Goal: Obtain resource: Download file/media

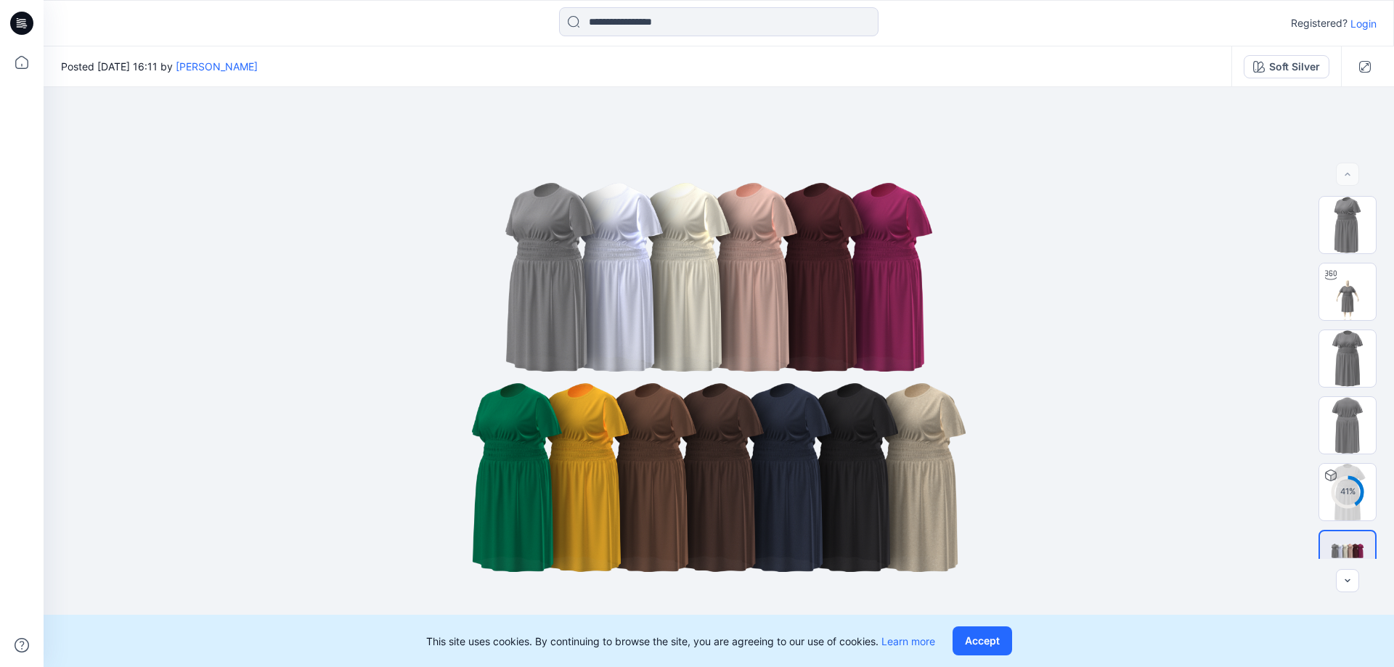
click at [1375, 26] on p "Login" at bounding box center [1363, 23] width 26 height 15
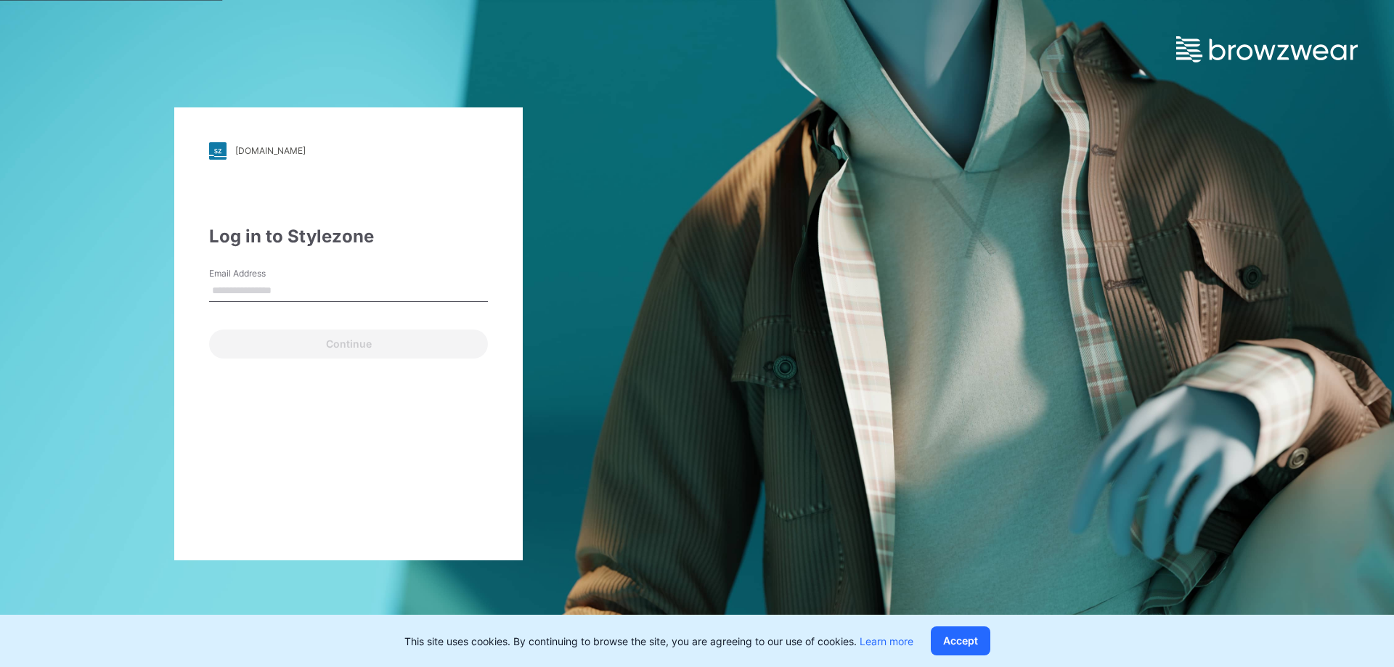
click at [313, 285] on input "Email Address" at bounding box center [348, 291] width 279 height 22
click at [370, 271] on div "Email Address Email is required" at bounding box center [348, 289] width 279 height 44
click at [371, 288] on input "Email Address" at bounding box center [348, 291] width 279 height 22
paste input "**********"
type input "**********"
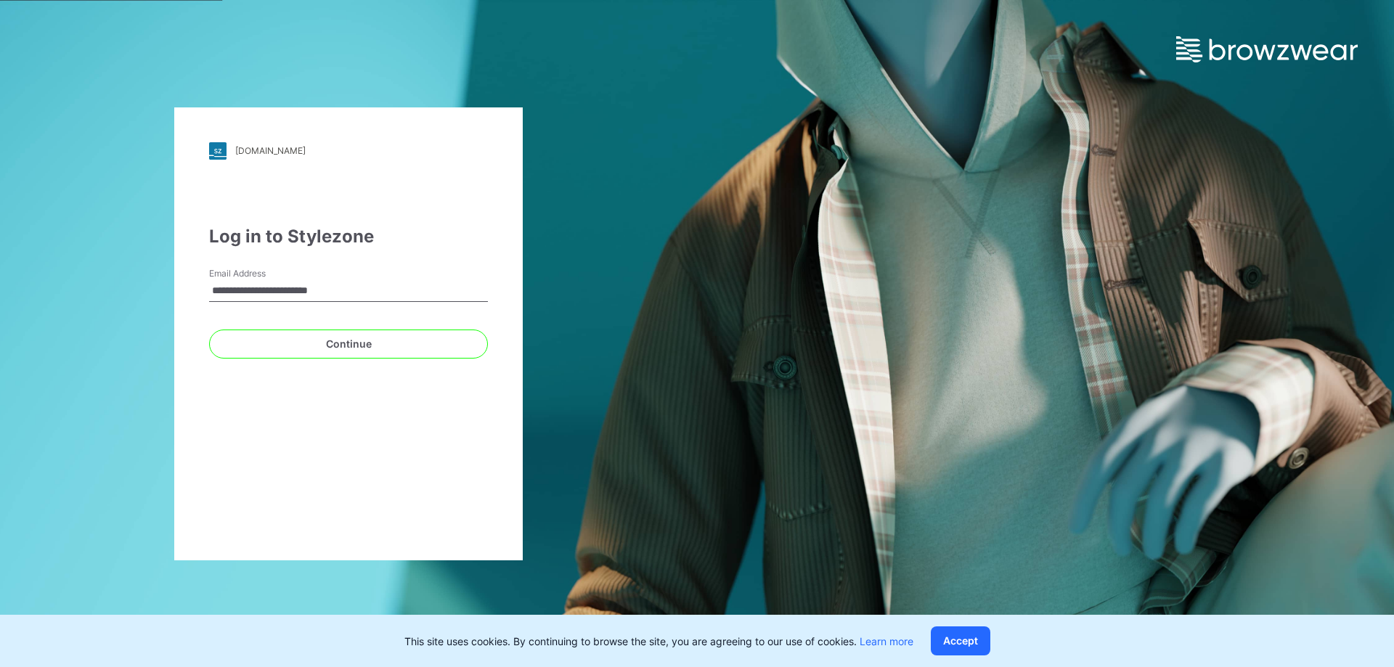
click at [313, 409] on div "**********" at bounding box center [348, 333] width 348 height 453
click at [353, 337] on button "Continue" at bounding box center [348, 344] width 279 height 29
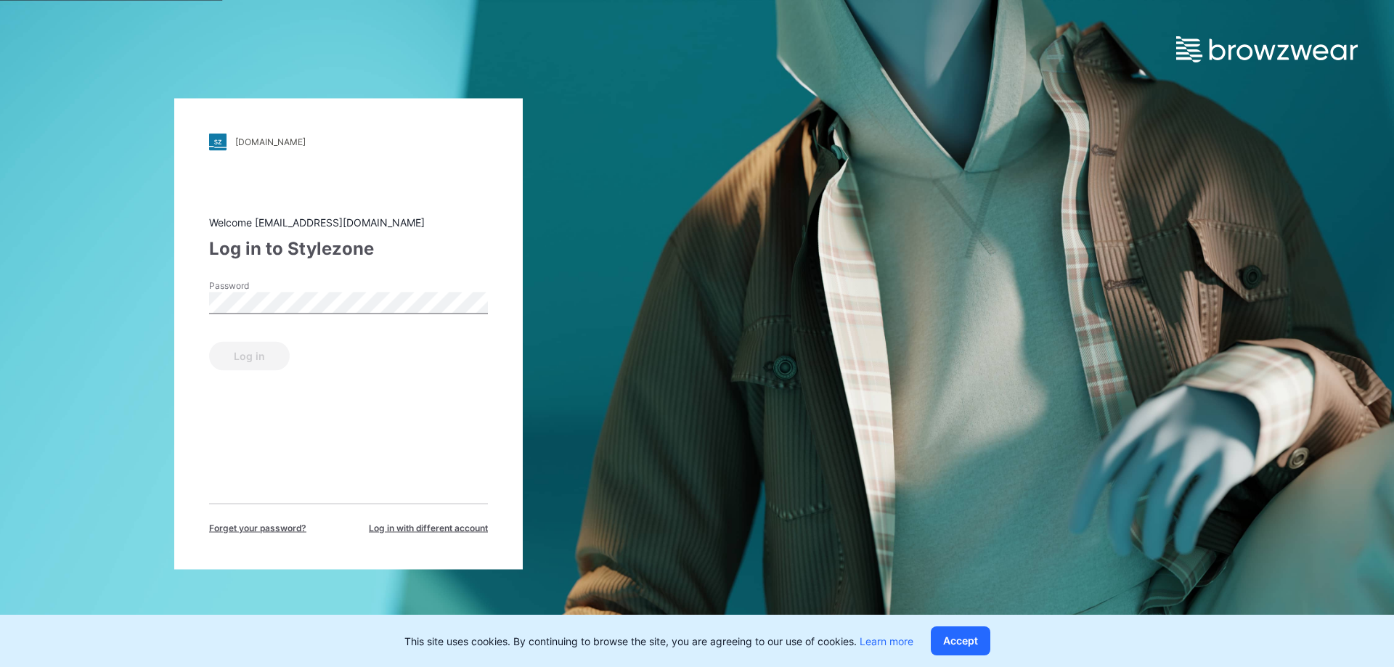
click at [320, 319] on div "Password" at bounding box center [348, 301] width 279 height 44
click at [209, 341] on button "Log in" at bounding box center [249, 355] width 81 height 29
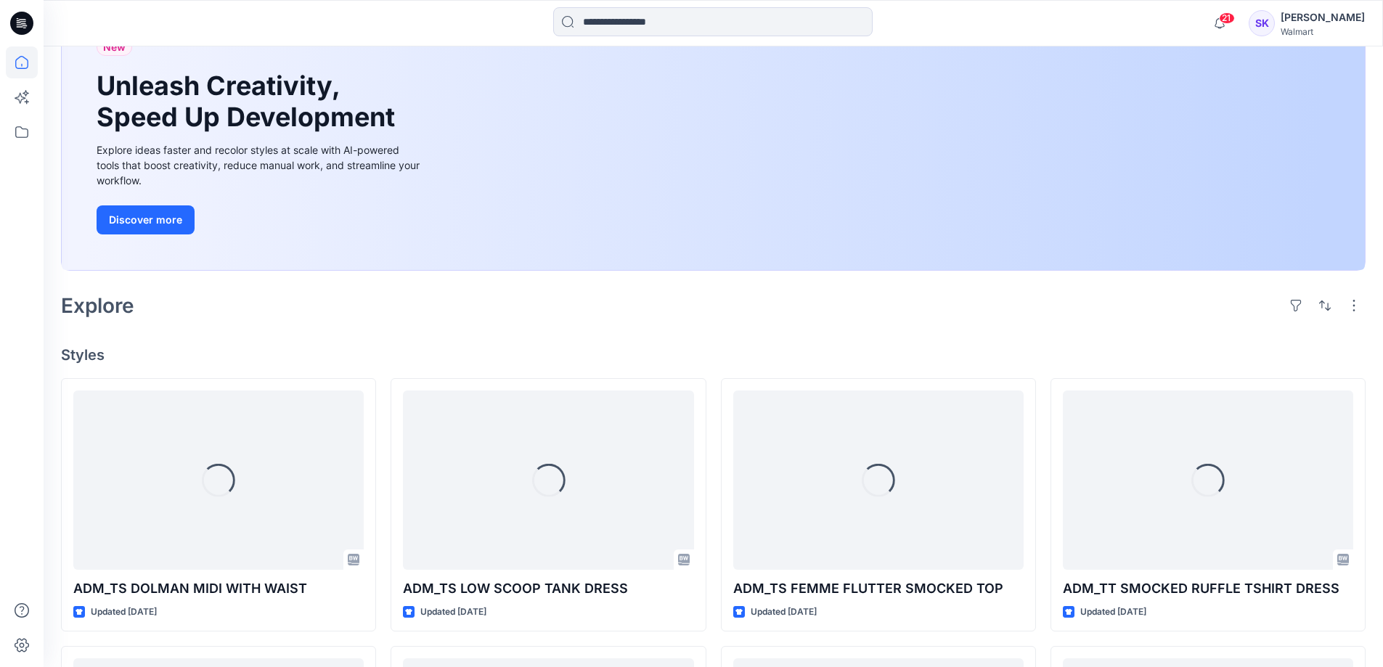
scroll to position [290, 0]
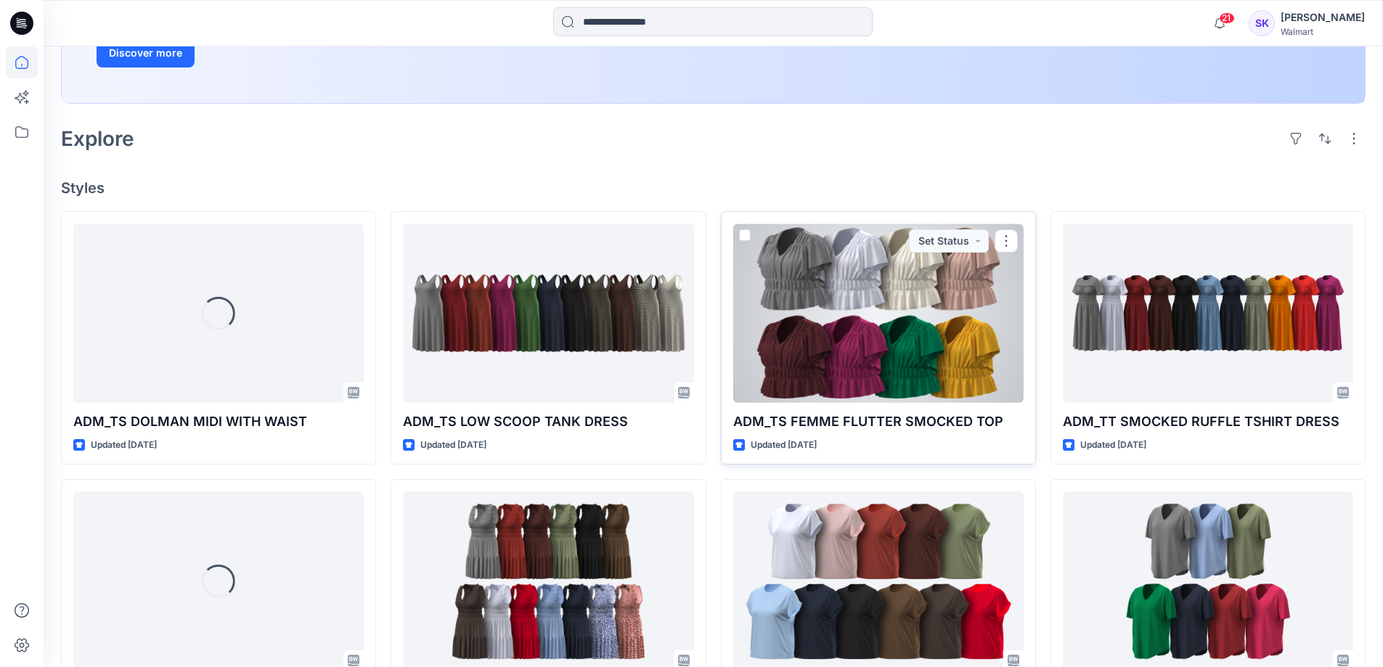
click at [793, 279] on div at bounding box center [878, 313] width 290 height 179
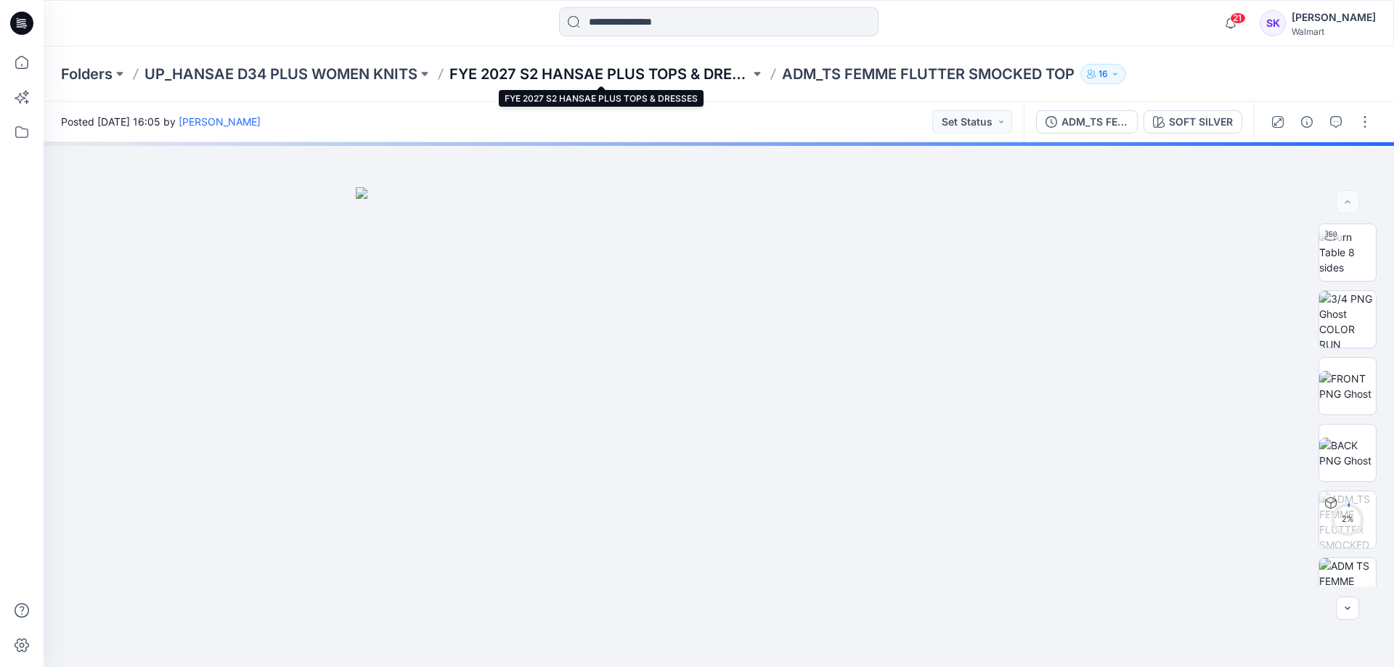
click at [544, 77] on p "FYE 2027 S2 HANSAE PLUS TOPS & DRESSES" at bounding box center [599, 74] width 300 height 20
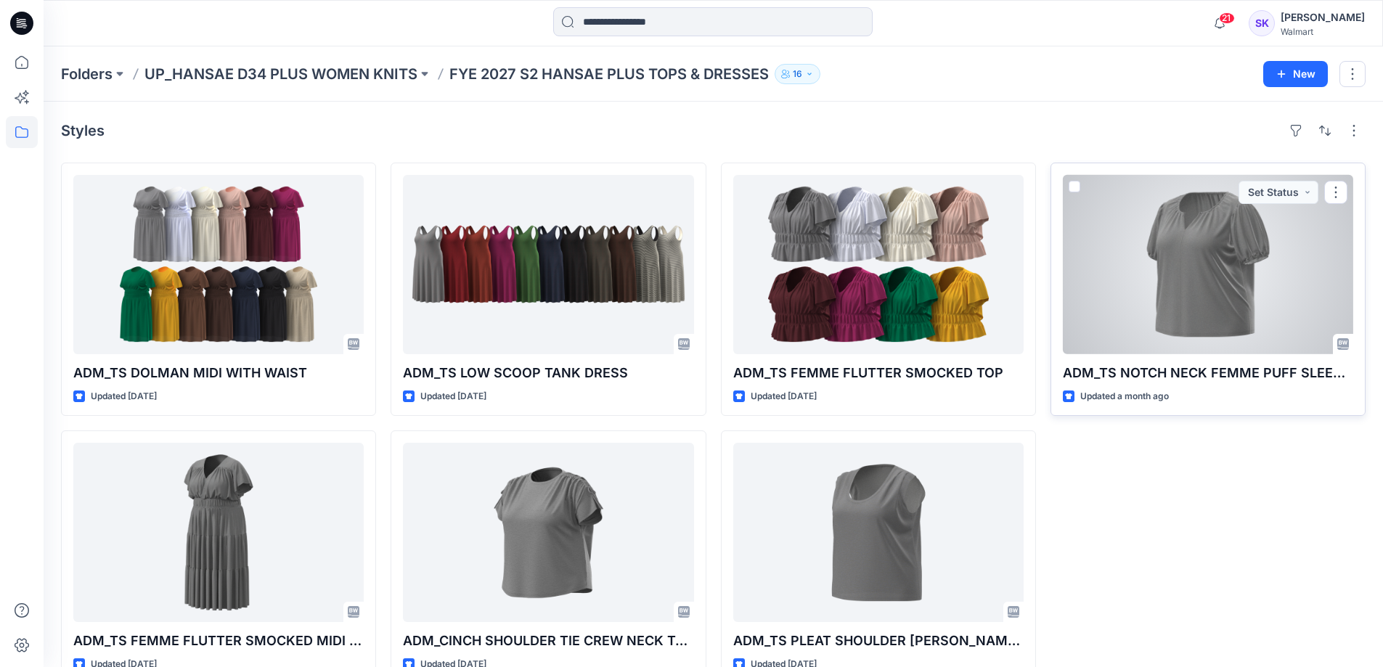
click at [1210, 270] on div at bounding box center [1208, 264] width 290 height 179
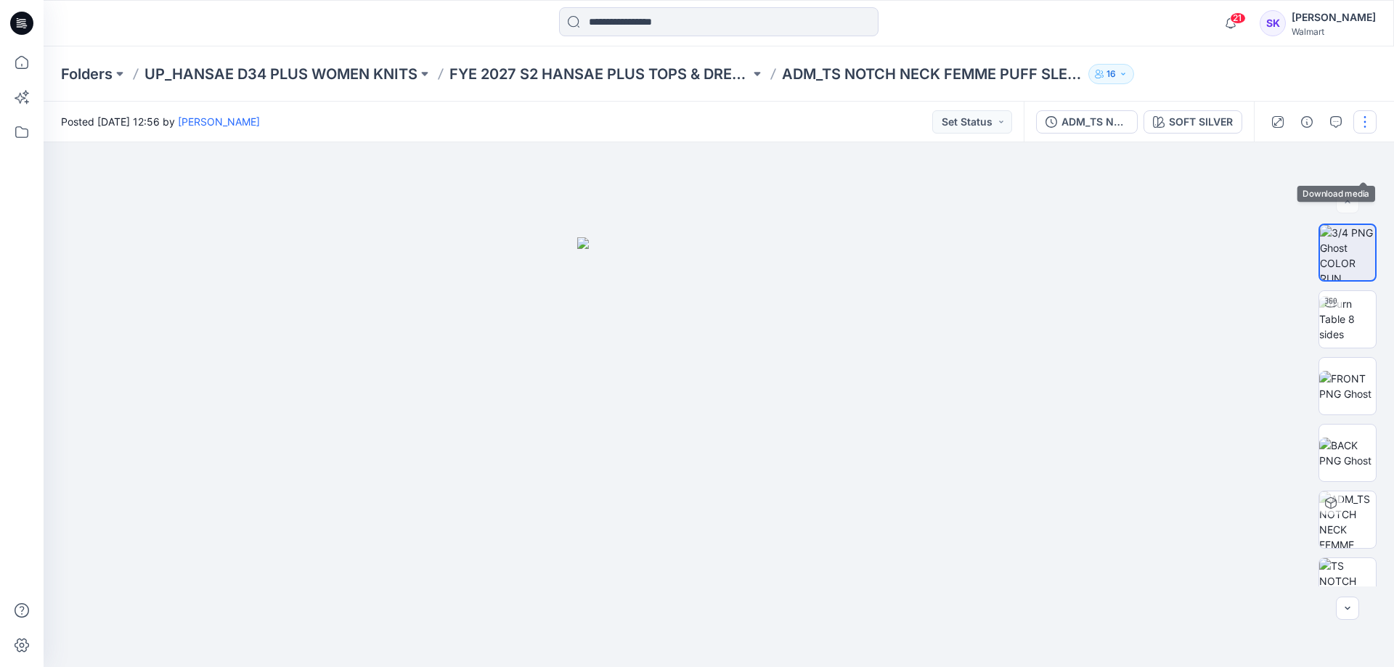
click at [1358, 122] on button "button" at bounding box center [1364, 121] width 23 height 23
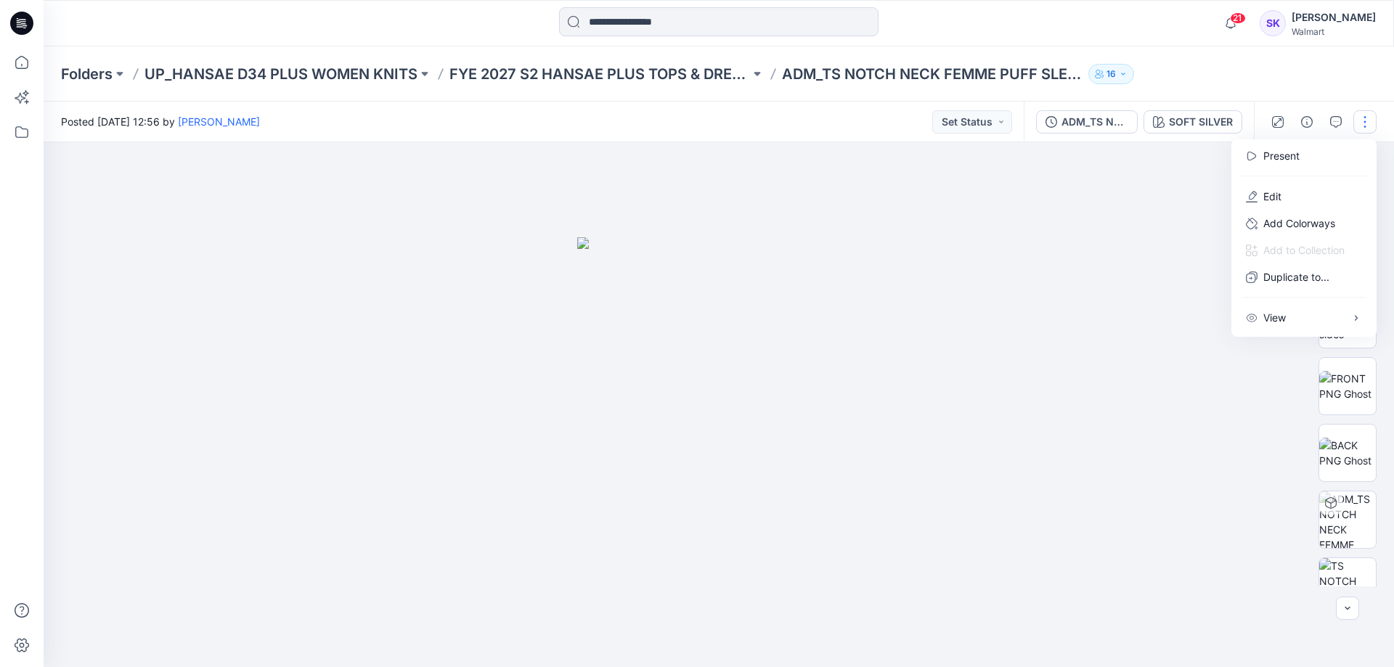
click at [1349, 81] on div "Folders UP_HANSAE D34 PLUS WOMEN KNITS FYE 2027 S2 HANSAE PLUS TOPS & DRESSES A…" at bounding box center [719, 73] width 1350 height 55
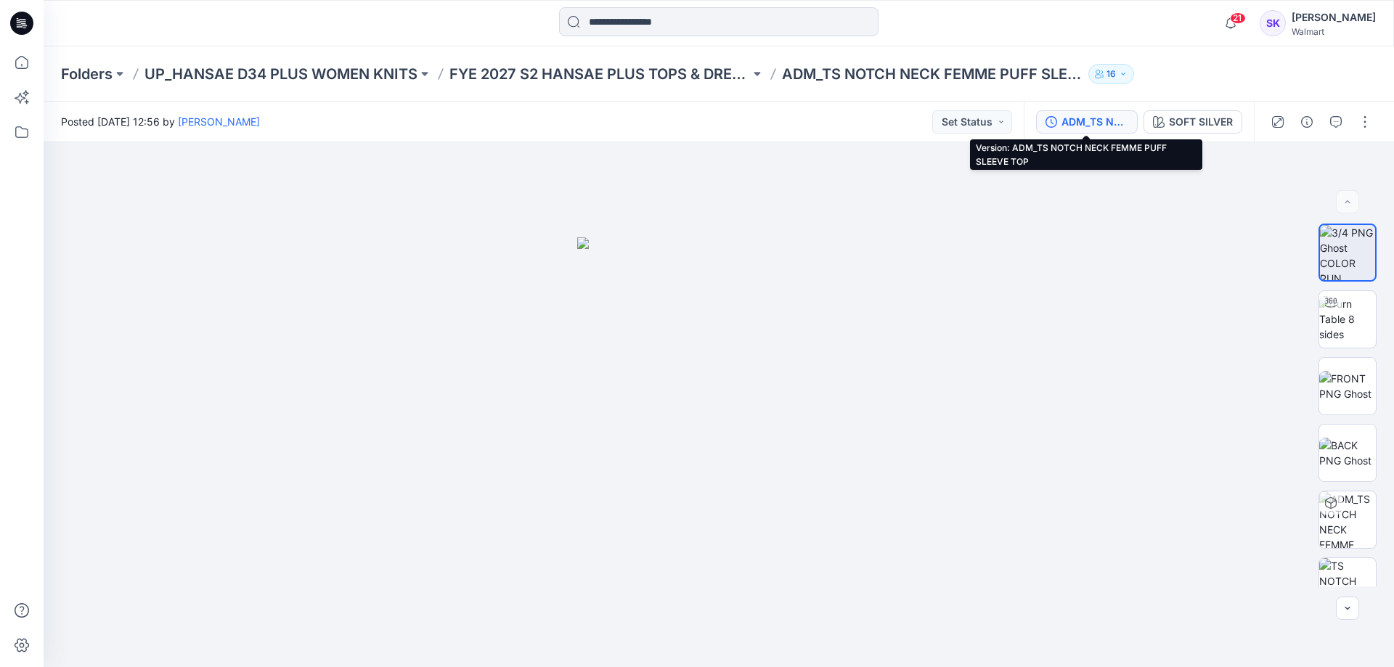
click at [1118, 122] on div "ADM_TS NOTCH NECK FEMME PUFF SLEEVE TOP" at bounding box center [1094, 122] width 67 height 16
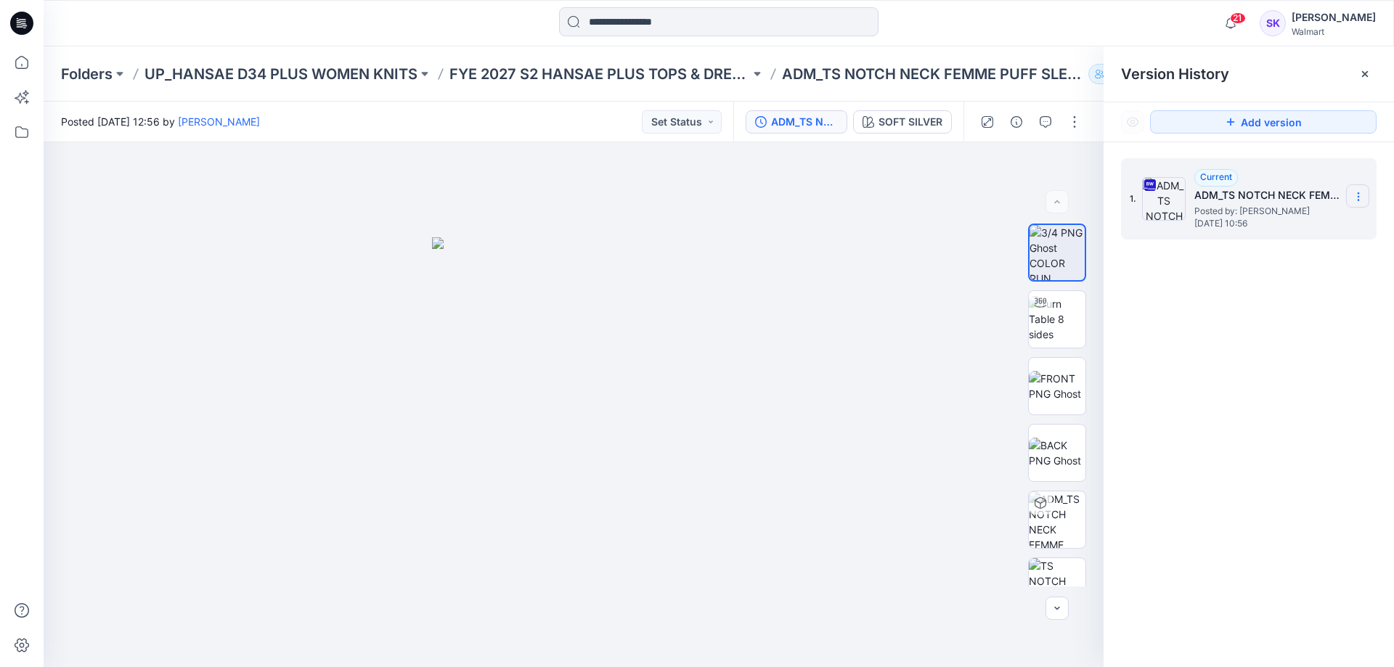
click at [1356, 198] on icon at bounding box center [1358, 197] width 12 height 12
click at [1290, 224] on span "Download Source BW File" at bounding box center [1284, 224] width 121 height 17
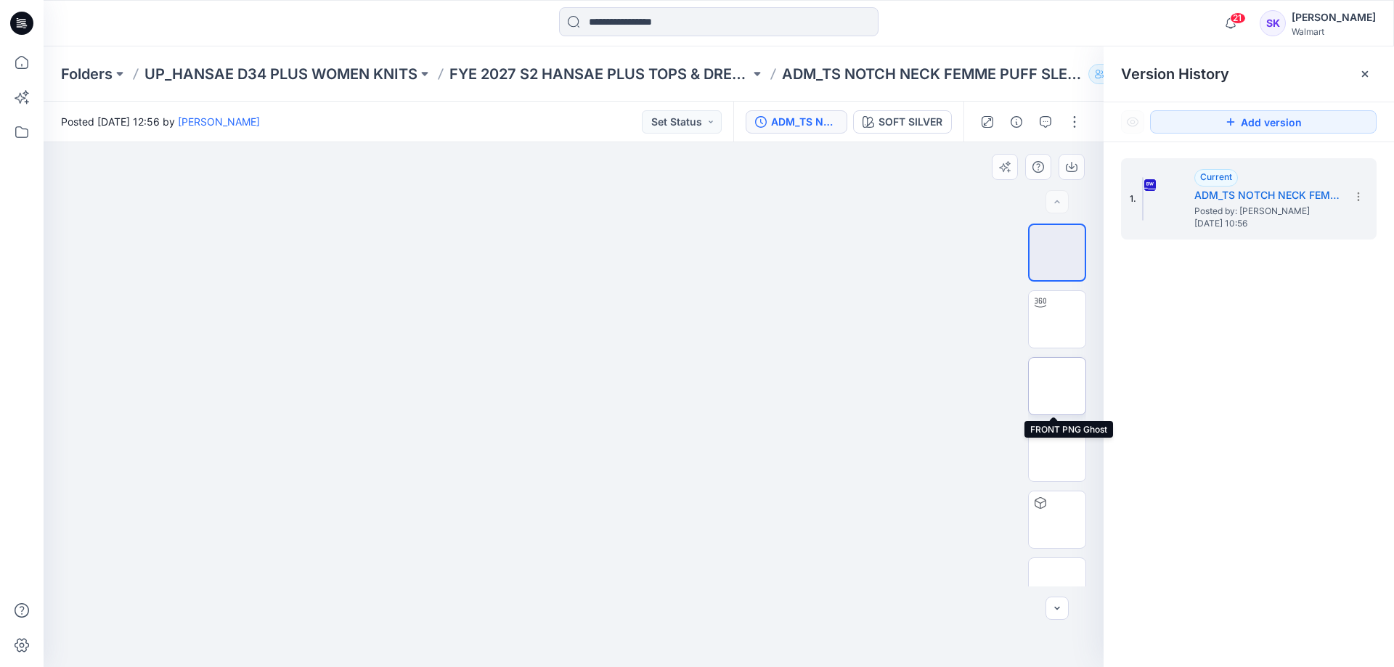
click at [1055, 378] on img at bounding box center [1056, 386] width 57 height 30
